Goal: Task Accomplishment & Management: Manage account settings

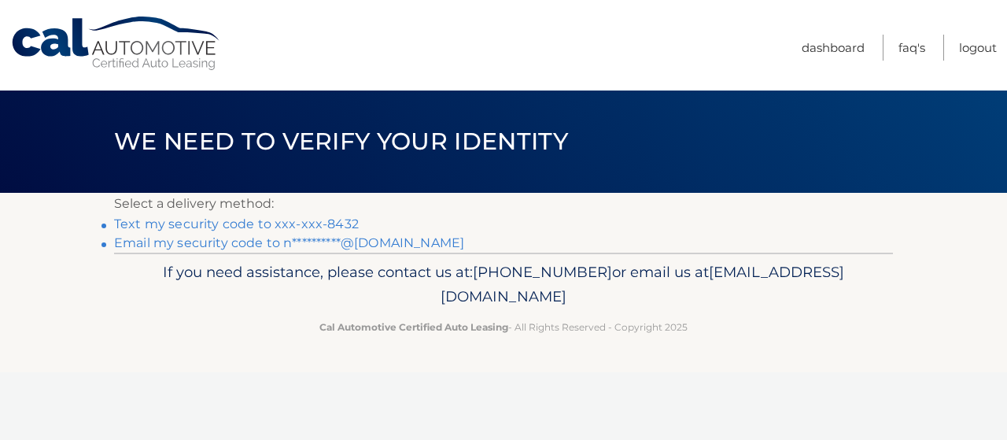
click at [297, 223] on link "Text my security code to xxx-xxx-8432" at bounding box center [236, 223] width 245 height 15
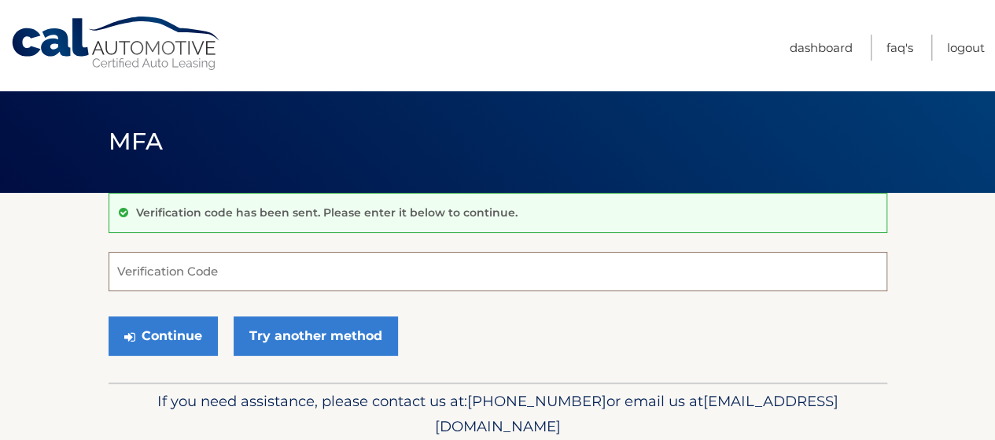
click at [246, 273] on input "Verification Code" at bounding box center [498, 271] width 779 height 39
type input "402066"
click at [109, 316] on button "Continue" at bounding box center [163, 335] width 109 height 39
